Goal: Information Seeking & Learning: Learn about a topic

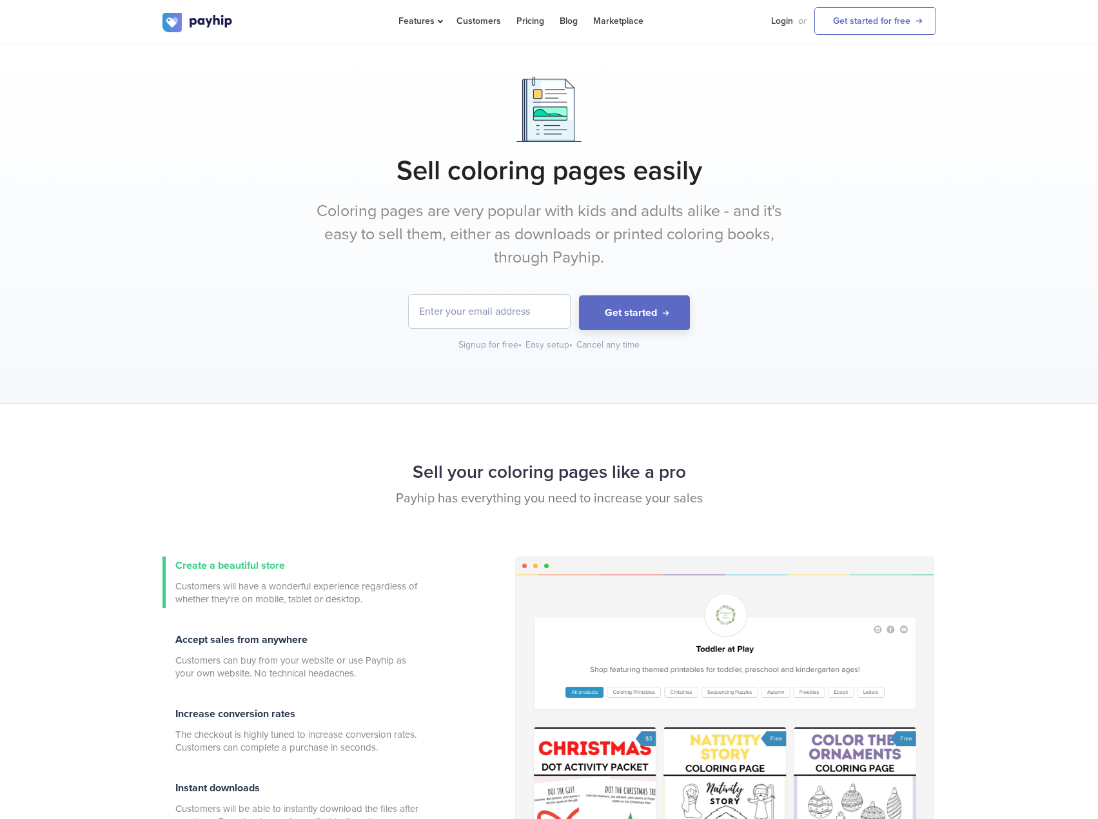
click at [276, 319] on form "Get started" at bounding box center [549, 312] width 774 height 35
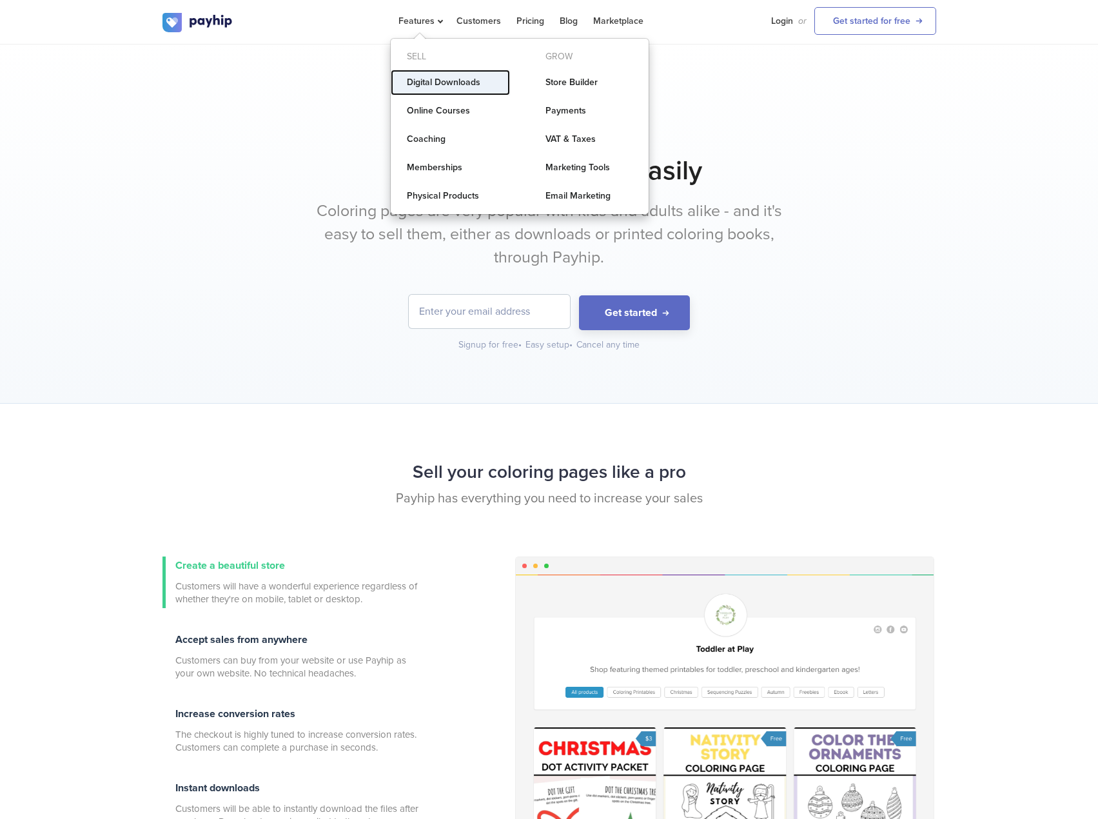
click at [422, 81] on link "Digital Downloads" at bounding box center [450, 83] width 119 height 26
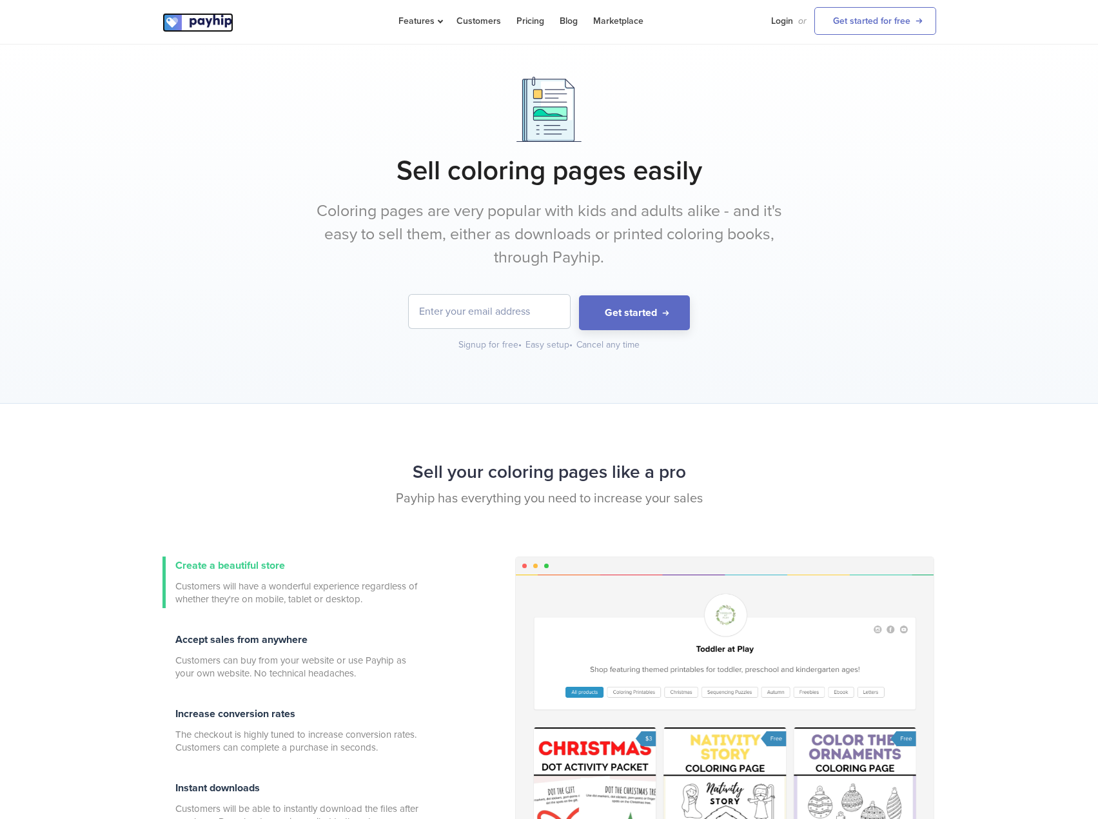
click at [199, 22] on img at bounding box center [197, 22] width 71 height 19
